Goal: Information Seeking & Learning: Check status

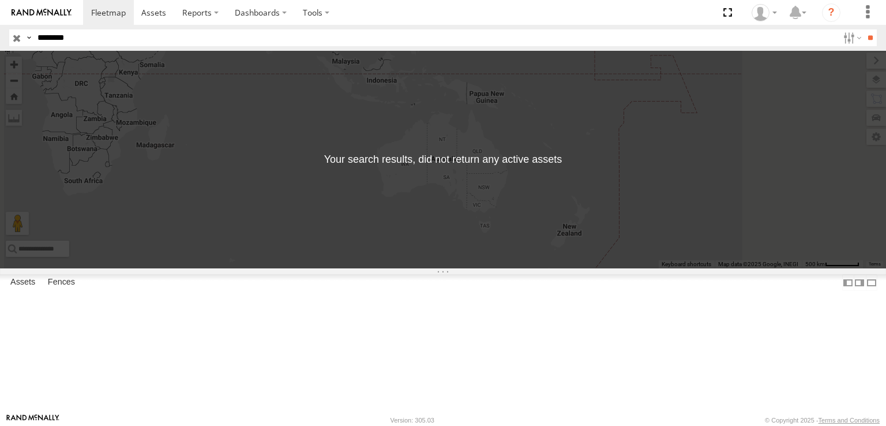
click at [52, 39] on input "********" at bounding box center [435, 37] width 805 height 17
type input "********"
click at [864, 29] on input "**" at bounding box center [870, 37] width 13 height 17
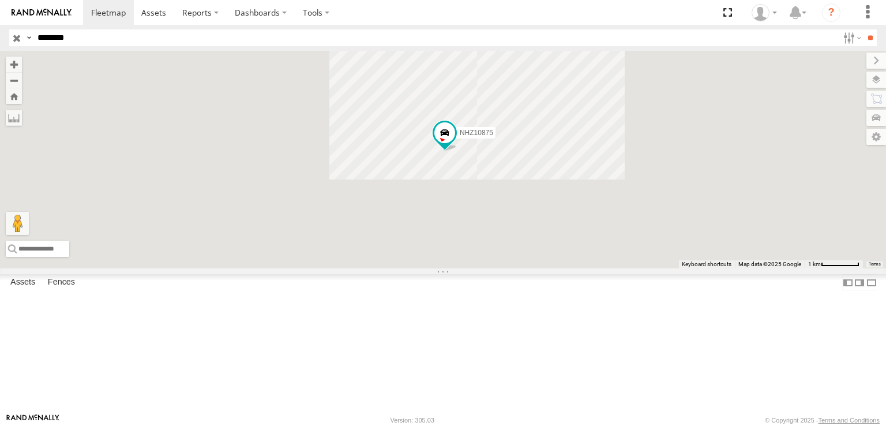
drag, startPoint x: 591, startPoint y: 238, endPoint x: 606, endPoint y: 206, distance: 35.1
click at [602, 220] on div "NHZ10875" at bounding box center [443, 159] width 886 height 217
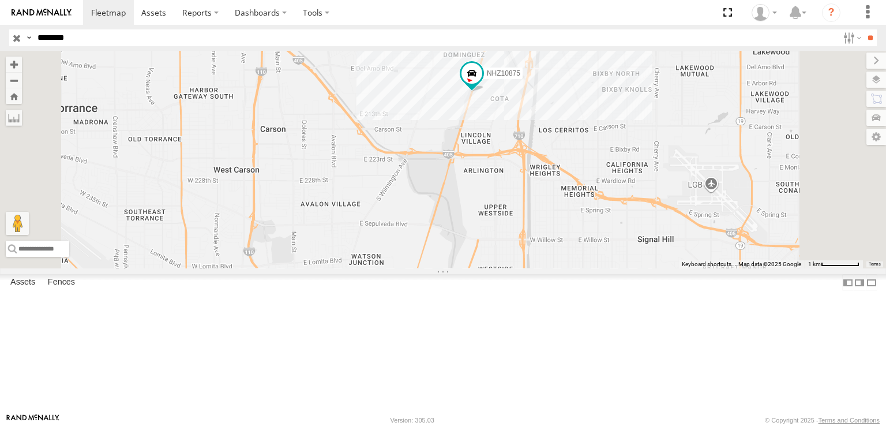
click at [611, 180] on div "NHZ10875" at bounding box center [443, 159] width 886 height 217
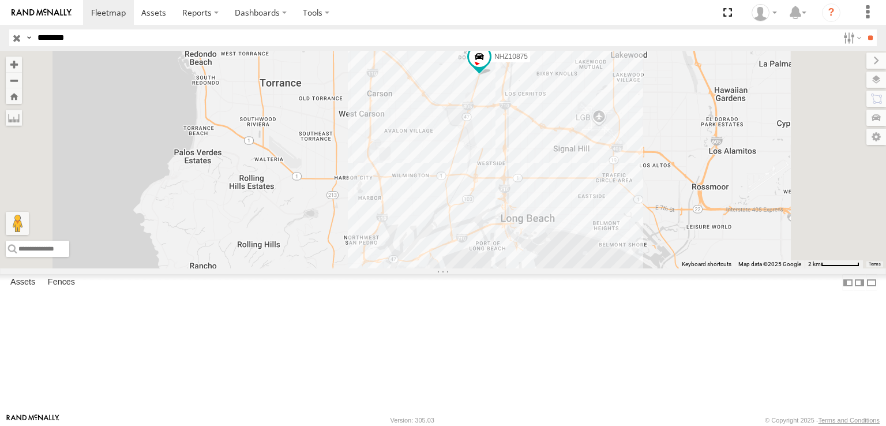
drag, startPoint x: 564, startPoint y: 315, endPoint x: 530, endPoint y: 296, distance: 39.0
click at [531, 268] on div "NHZ10875" at bounding box center [443, 159] width 886 height 217
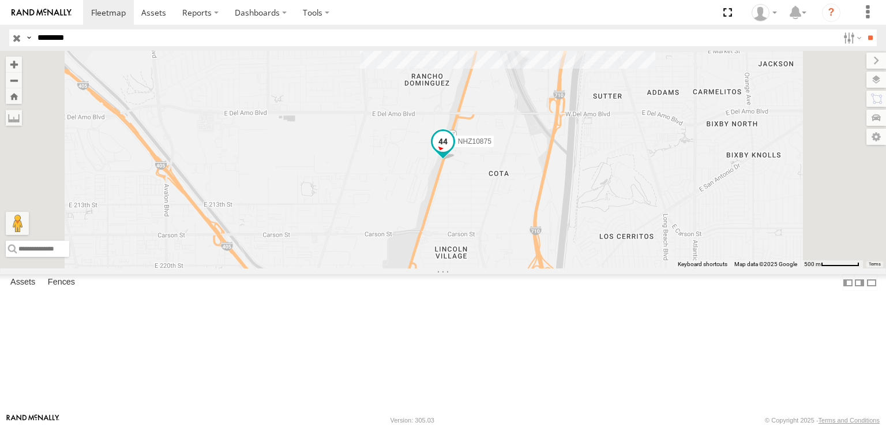
click at [453, 152] on span at bounding box center [443, 141] width 21 height 21
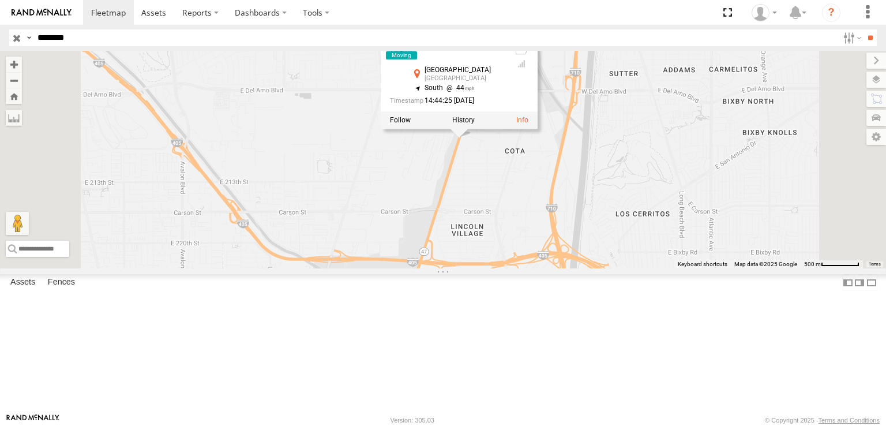
drag, startPoint x: 571, startPoint y: 254, endPoint x: 598, endPoint y: 162, distance: 96.2
click at [598, 172] on div "NHZ10875 NHZ10875 All Assets [STREET_ADDRESS] 44 14:44:25 [DATE]" at bounding box center [443, 159] width 886 height 217
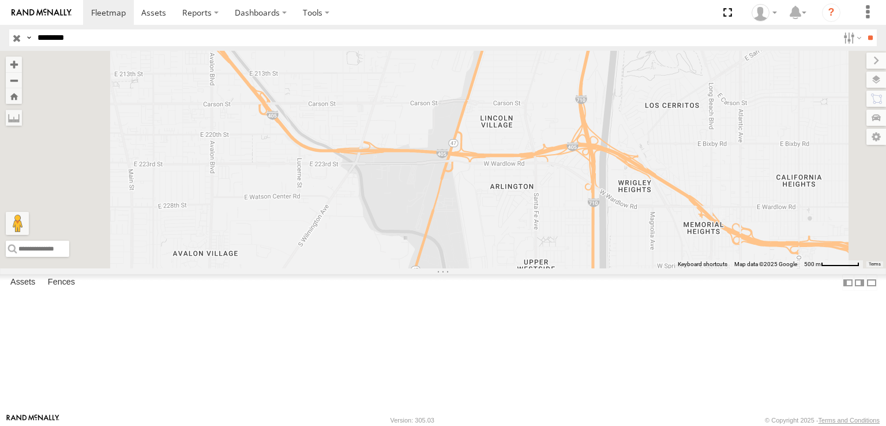
click at [583, 171] on div "NHZ10875 NHZ10875 All Assets [STREET_ADDRESS] 44 14:44:25 [DATE]" at bounding box center [443, 159] width 886 height 217
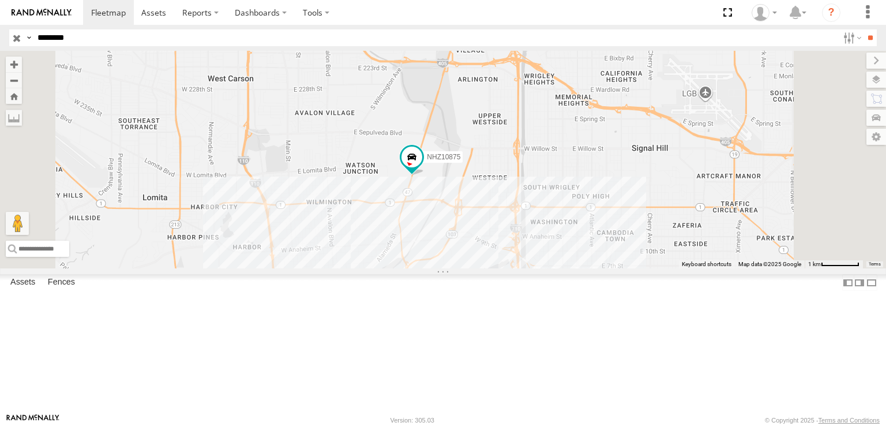
drag, startPoint x: 525, startPoint y: 294, endPoint x: 489, endPoint y: 224, distance: 77.9
click at [490, 225] on div "NHZ10875" at bounding box center [443, 159] width 886 height 217
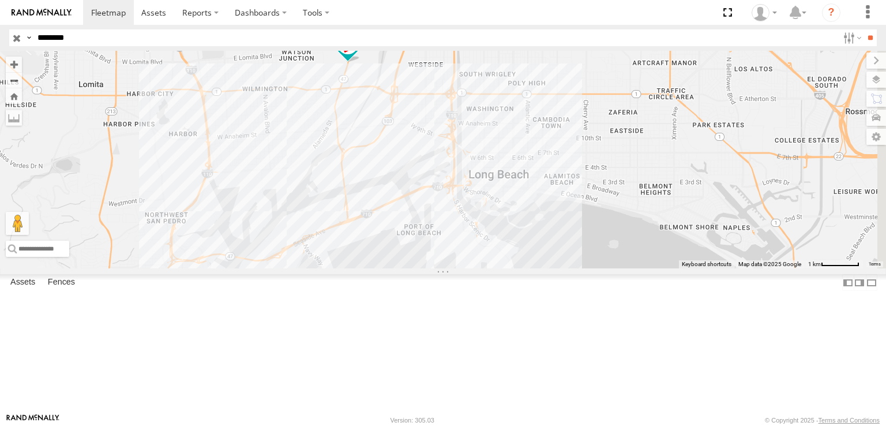
click at [358, 54] on span at bounding box center [347, 43] width 21 height 21
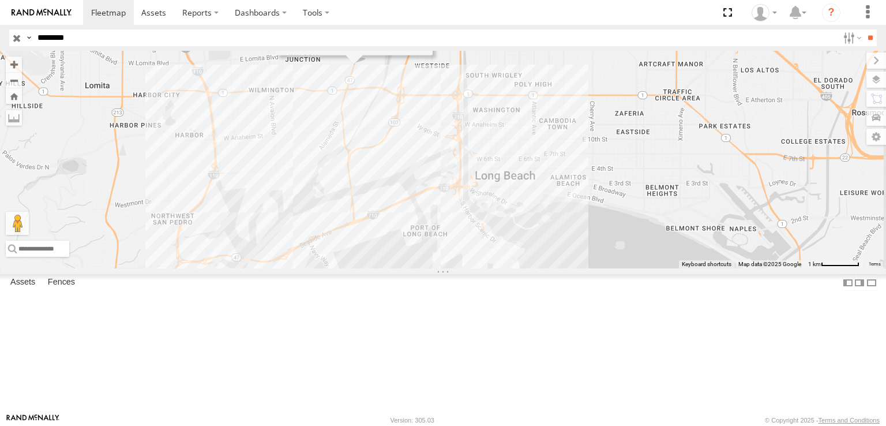
drag, startPoint x: 468, startPoint y: 153, endPoint x: 492, endPoint y: 154, distance: 23.7
click at [490, 154] on div "NHZ10875 NHZ10875 [GEOGRAPHIC_DATA] 33.79769 , -118.23858 South 42 14:50:27 [DA…" at bounding box center [443, 159] width 886 height 217
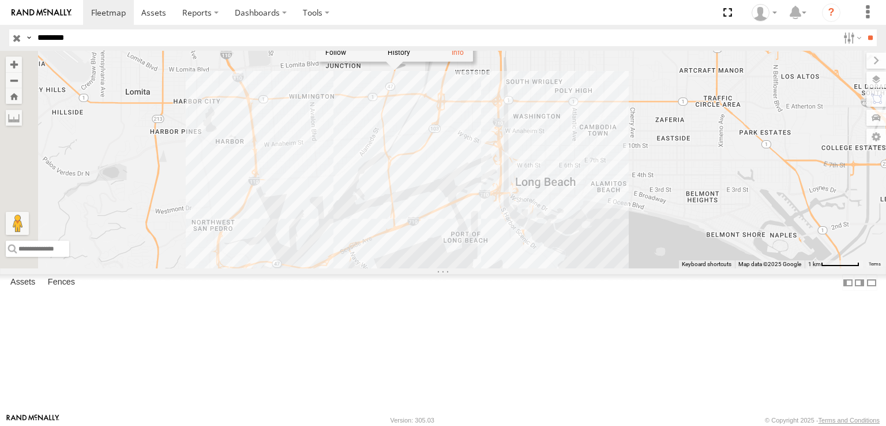
drag, startPoint x: 351, startPoint y: 181, endPoint x: 372, endPoint y: 187, distance: 21.7
click at [372, 187] on div "NHZ10875 NHZ10875 [GEOGRAPHIC_DATA] 33.79769 , -118.23858 South 42 14:50:27 [DA…" at bounding box center [443, 159] width 886 height 217
click at [475, 181] on div "NHZ10875 NHZ10875 [GEOGRAPHIC_DATA] 33.79769 , -118.23858 South 42 14:50:27 [DA…" at bounding box center [443, 159] width 886 height 217
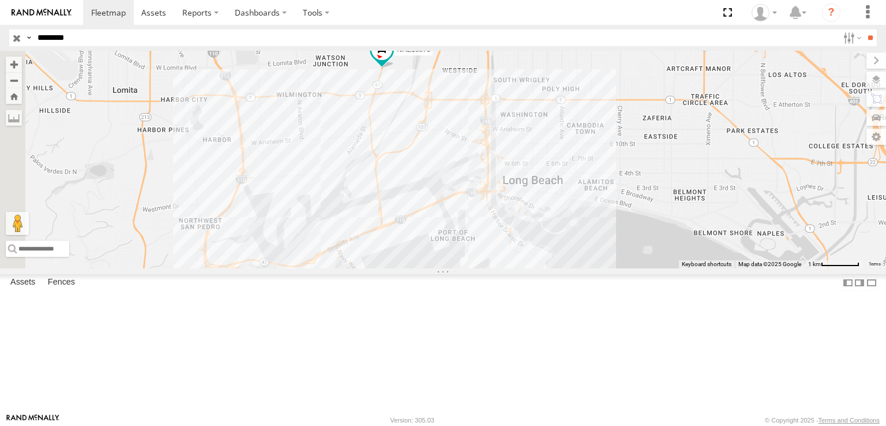
drag, startPoint x: 501, startPoint y: 191, endPoint x: 457, endPoint y: 185, distance: 43.6
click at [458, 185] on div "NHZ10875" at bounding box center [443, 159] width 886 height 217
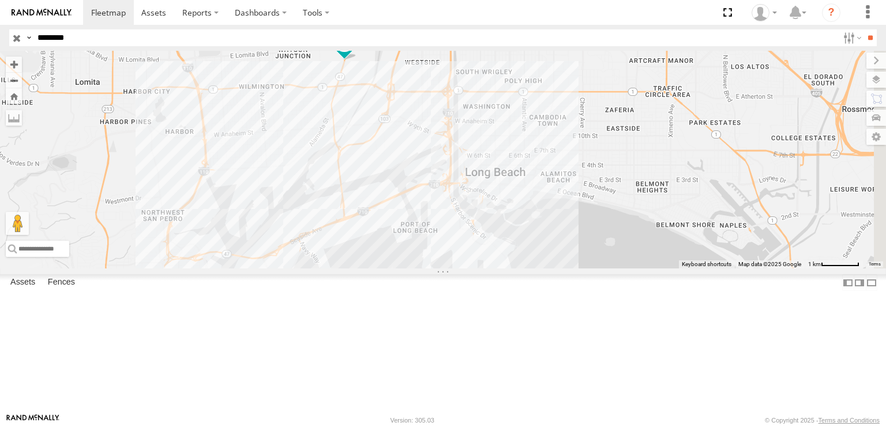
drag, startPoint x: 442, startPoint y: 224, endPoint x: 454, endPoint y: 220, distance: 12.2
click at [454, 220] on div "NHZ10875" at bounding box center [443, 159] width 886 height 217
click at [357, 50] on span at bounding box center [346, 39] width 21 height 21
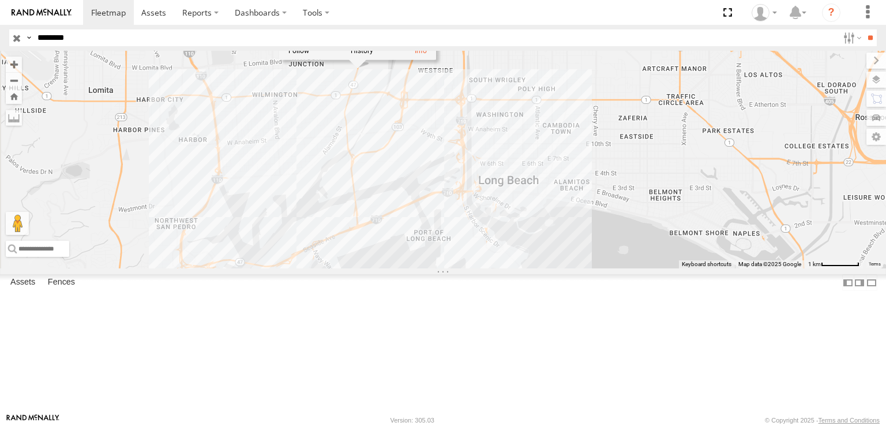
click at [489, 153] on div "NHZ10875 NHZ10875 [GEOGRAPHIC_DATA] 33.79769 , -118.23858 South 42 14:50:27 [DA…" at bounding box center [443, 159] width 886 height 217
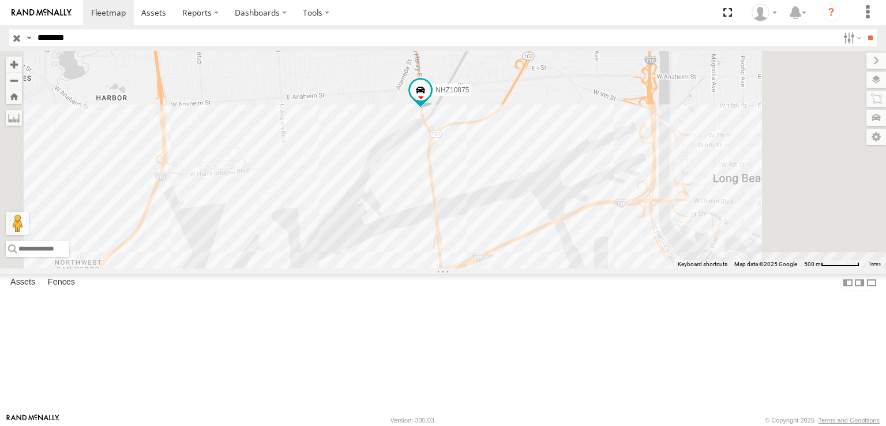
drag, startPoint x: 568, startPoint y: 226, endPoint x: 542, endPoint y: 171, distance: 59.9
click at [542, 171] on div "NHZ10875" at bounding box center [443, 159] width 886 height 217
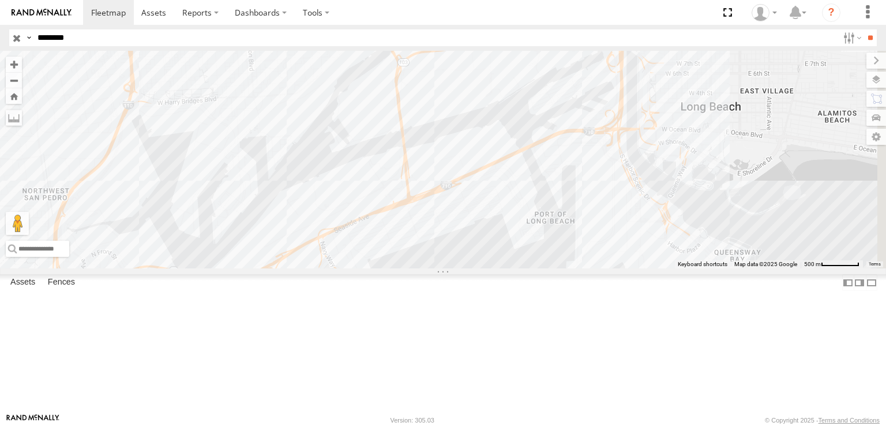
drag, startPoint x: 439, startPoint y: 127, endPoint x: 450, endPoint y: 130, distance: 11.2
click at [450, 130] on div "NHZ10875" at bounding box center [443, 159] width 886 height 217
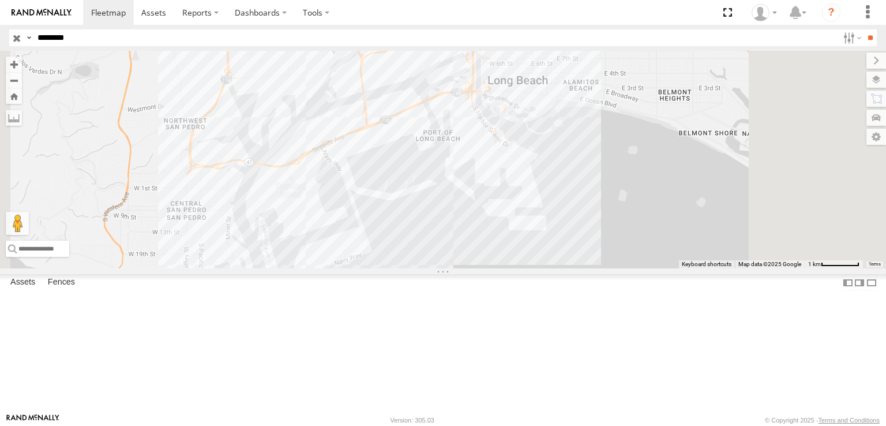
drag, startPoint x: 444, startPoint y: 136, endPoint x: 452, endPoint y: 127, distance: 12.2
click at [453, 128] on div "NHZ10875" at bounding box center [443, 159] width 886 height 217
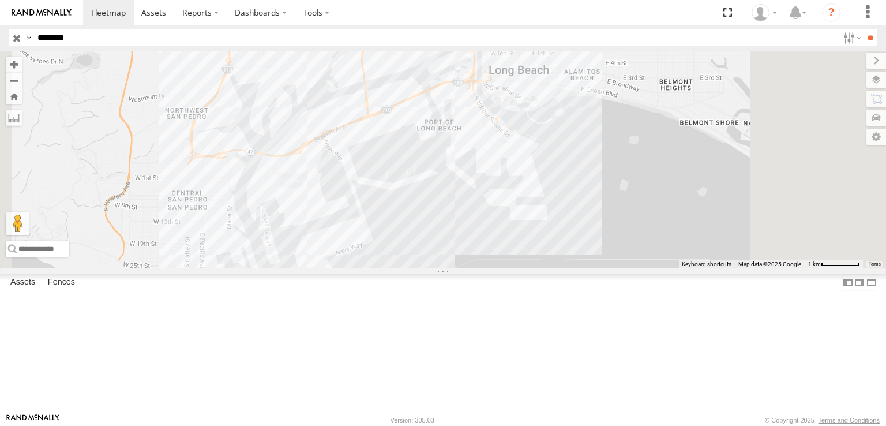
drag, startPoint x: 443, startPoint y: 125, endPoint x: 429, endPoint y: 117, distance: 16.3
click at [429, 117] on div "NHZ10875" at bounding box center [443, 159] width 886 height 217
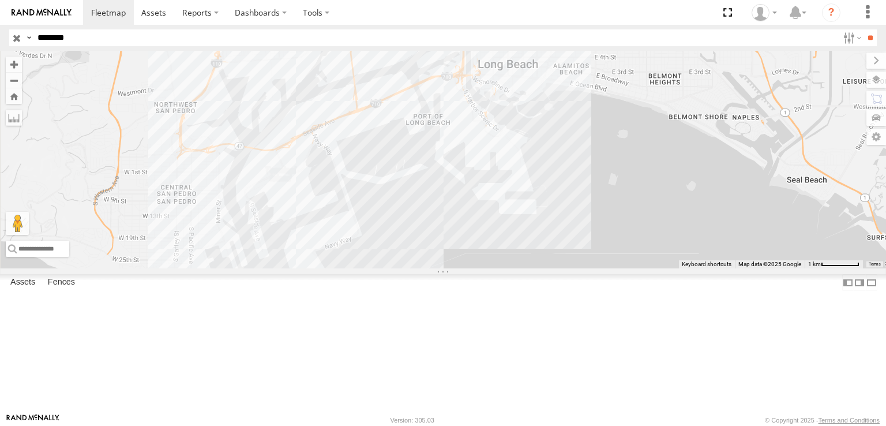
drag, startPoint x: 425, startPoint y: 117, endPoint x: 433, endPoint y: 112, distance: 9.3
click at [432, 112] on div "NHZ10875" at bounding box center [443, 159] width 886 height 217
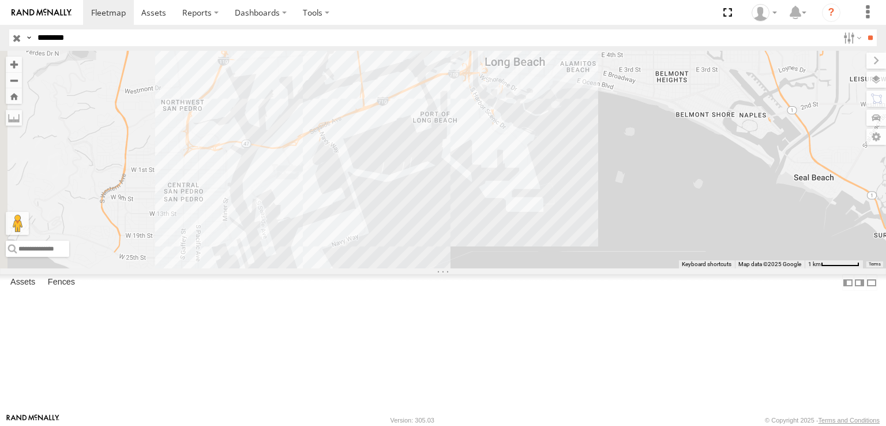
drag, startPoint x: 434, startPoint y: 111, endPoint x: 415, endPoint y: 108, distance: 19.3
click at [415, 108] on div "NHZ10875" at bounding box center [443, 159] width 886 height 217
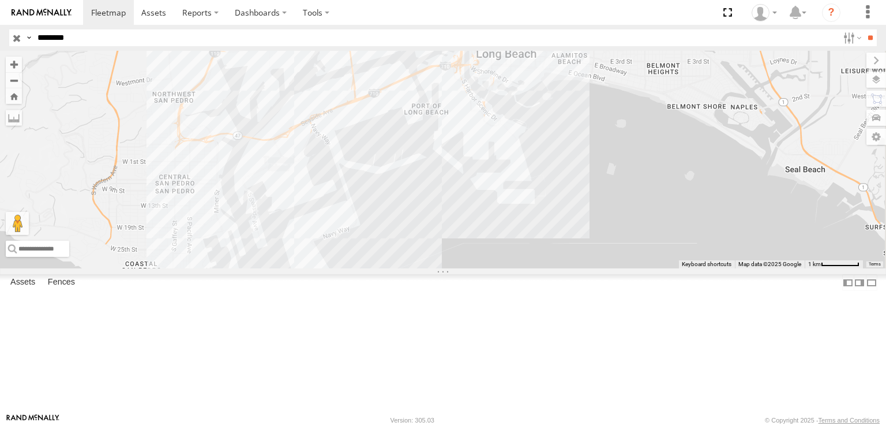
drag, startPoint x: 415, startPoint y: 108, endPoint x: 434, endPoint y: 100, distance: 21.2
click at [434, 100] on div "NHZ10875" at bounding box center [443, 159] width 886 height 217
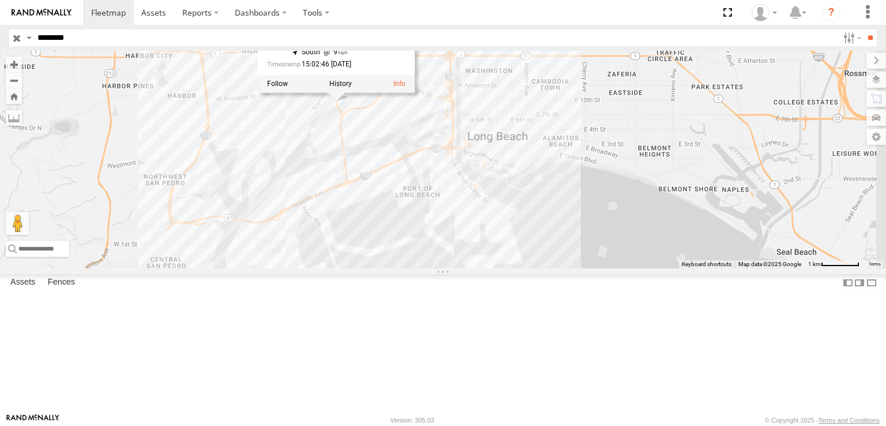
drag, startPoint x: 481, startPoint y: 170, endPoint x: 473, endPoint y: 206, distance: 37.2
click at [473, 206] on div "NHZ10875 NHZ10875 All Assets [GEOGRAPHIC_DATA][PERSON_NAME] 33.77864 , -118.241…" at bounding box center [443, 159] width 886 height 217
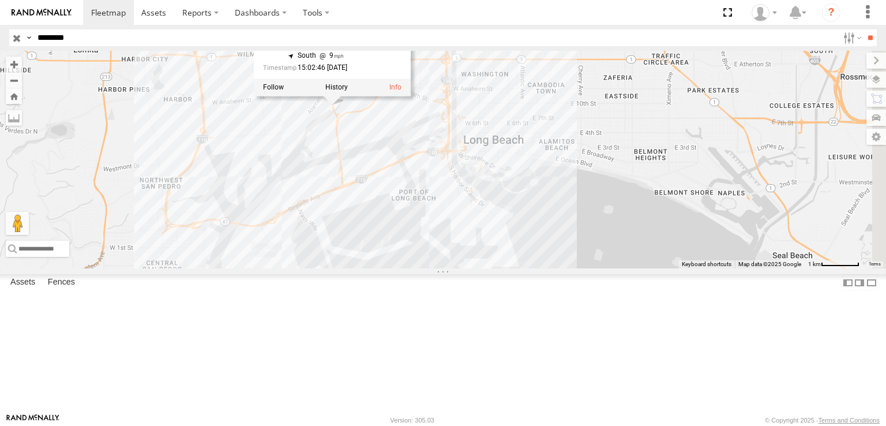
drag, startPoint x: 448, startPoint y: 192, endPoint x: 430, endPoint y: 192, distance: 17.3
click at [430, 192] on div "NHZ10875 NHZ10875 All Assets [GEOGRAPHIC_DATA][PERSON_NAME] 33.77864 , -118.241…" at bounding box center [443, 159] width 886 height 217
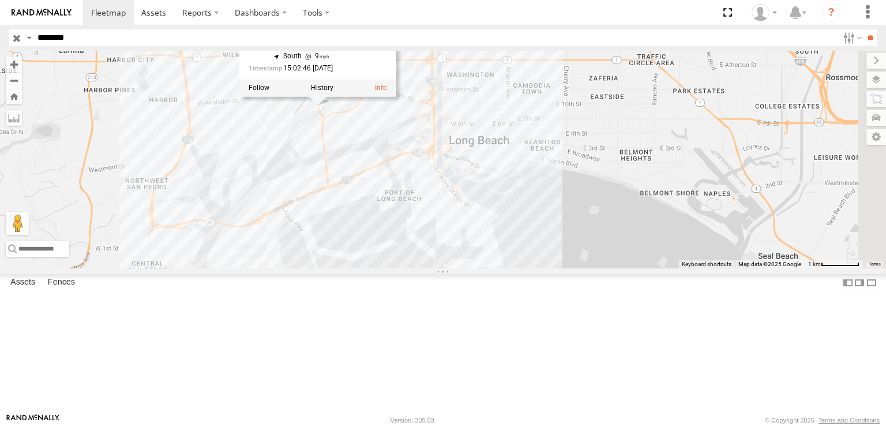
click at [443, 185] on div "NHZ10875 NHZ10875 All Assets [GEOGRAPHIC_DATA][PERSON_NAME] 33.77864 , -118.241…" at bounding box center [443, 159] width 886 height 217
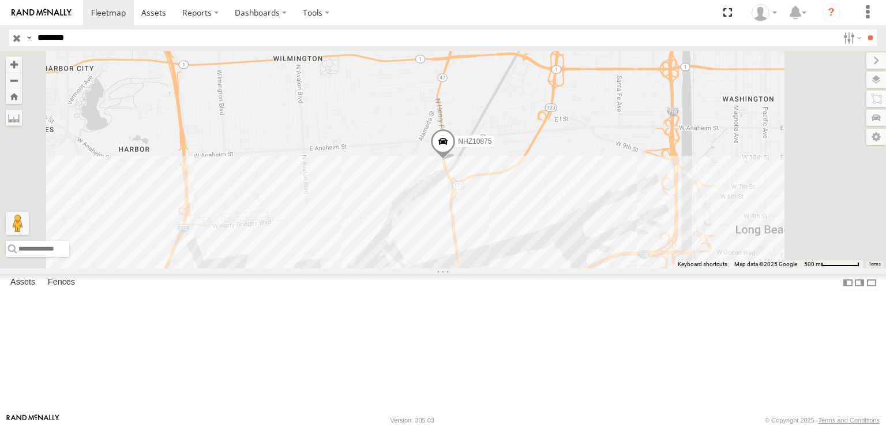
drag, startPoint x: 628, startPoint y: 194, endPoint x: 600, endPoint y: 118, distance: 81.6
click at [600, 118] on div "NHZ10875" at bounding box center [443, 159] width 886 height 217
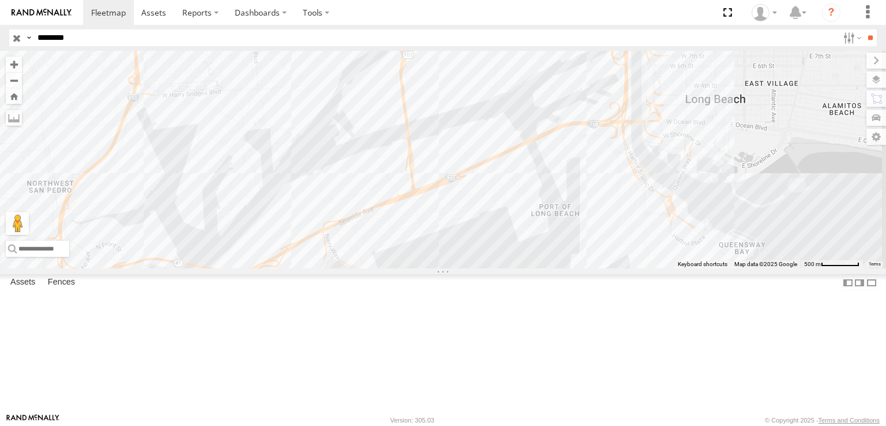
drag, startPoint x: 586, startPoint y: 101, endPoint x: 600, endPoint y: 157, distance: 58.3
click at [610, 162] on div "NHZ10875" at bounding box center [443, 159] width 886 height 217
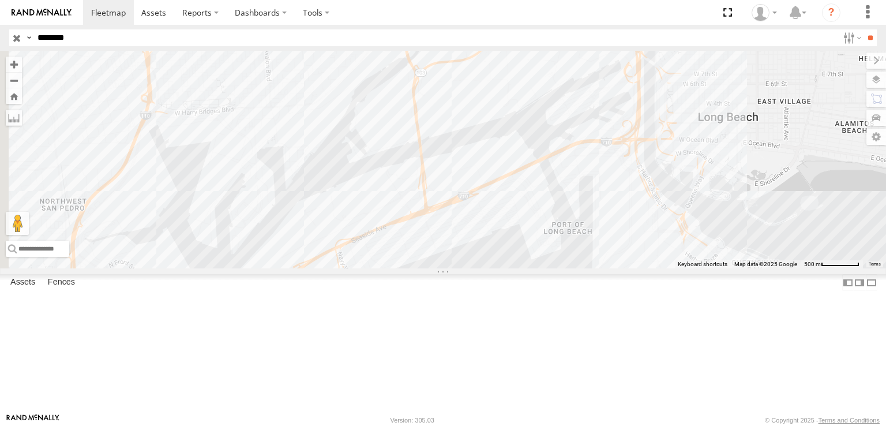
click at [418, 47] on span at bounding box center [405, 31] width 25 height 31
drag, startPoint x: 547, startPoint y: 125, endPoint x: 554, endPoint y: 148, distance: 24.3
click at [554, 148] on div "NHZ10875 NHZ10875 All Assets [GEOGRAPHIC_DATA][PERSON_NAME] 33.77864 , -118.241…" at bounding box center [443, 159] width 886 height 217
drag, startPoint x: 498, startPoint y: 142, endPoint x: 531, endPoint y: 142, distance: 32.9
click at [531, 142] on div "NHZ10875" at bounding box center [443, 159] width 886 height 217
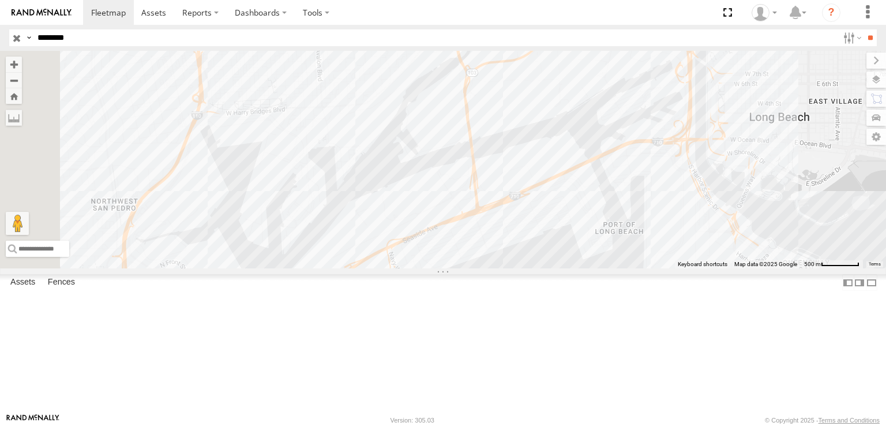
click at [527, 142] on div "NHZ10875" at bounding box center [443, 159] width 886 height 217
